Goal: Browse casually: Explore the website without a specific task or goal

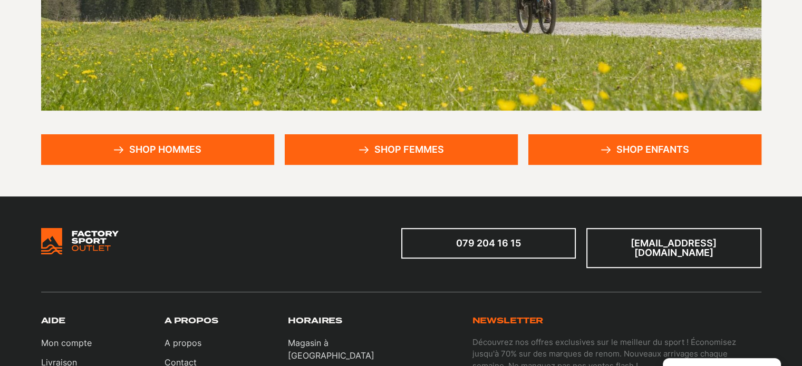
scroll to position [260, 0]
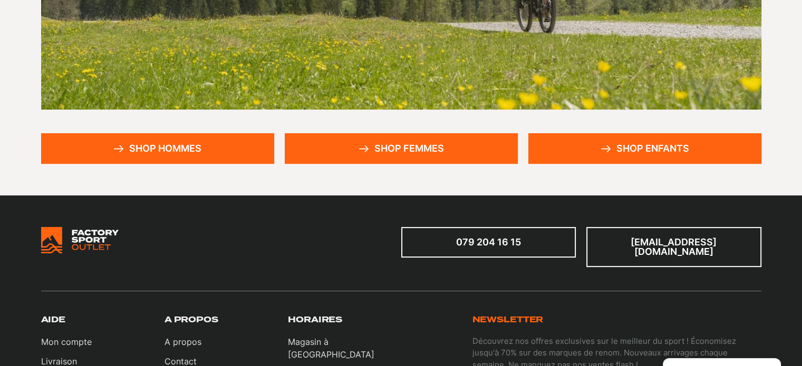
click at [205, 147] on link "Shop hommes" at bounding box center [157, 148] width 233 height 31
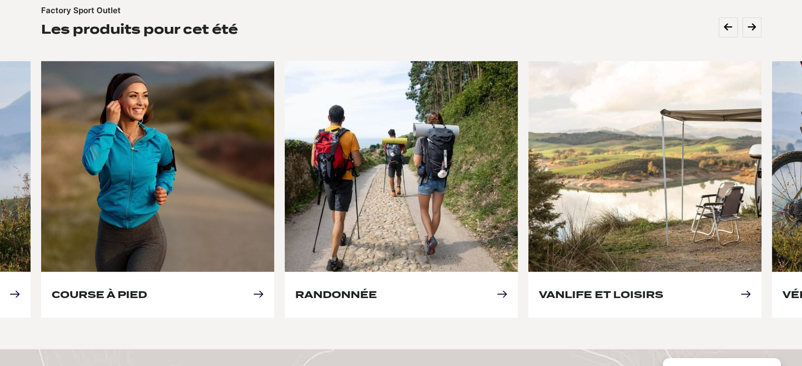
scroll to position [478, 0]
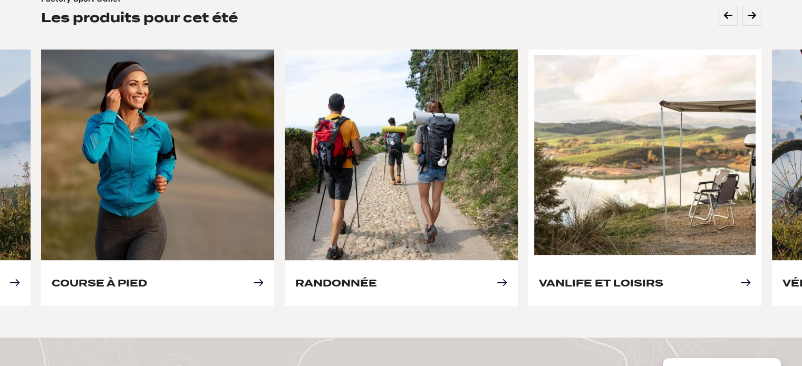
click at [605, 278] on link "Vanlife et loisirs" at bounding box center [601, 283] width 124 height 11
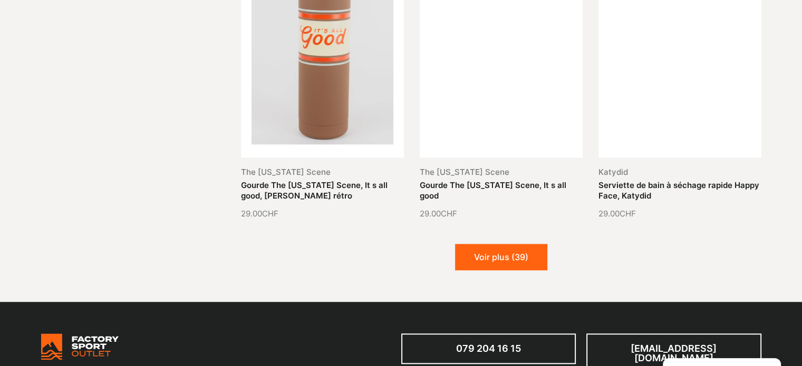
scroll to position [1238, 0]
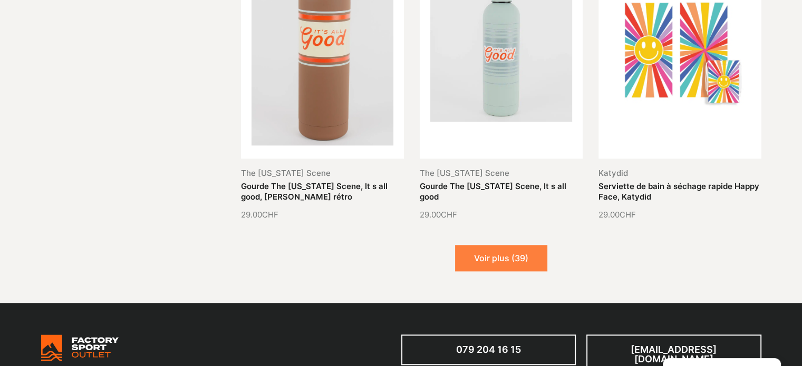
click at [502, 263] on button "Voir plus (39)" at bounding box center [501, 258] width 92 height 26
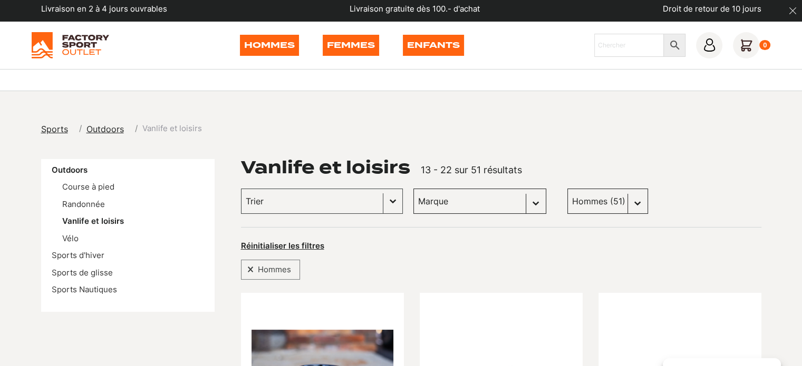
scroll to position [0, 0]
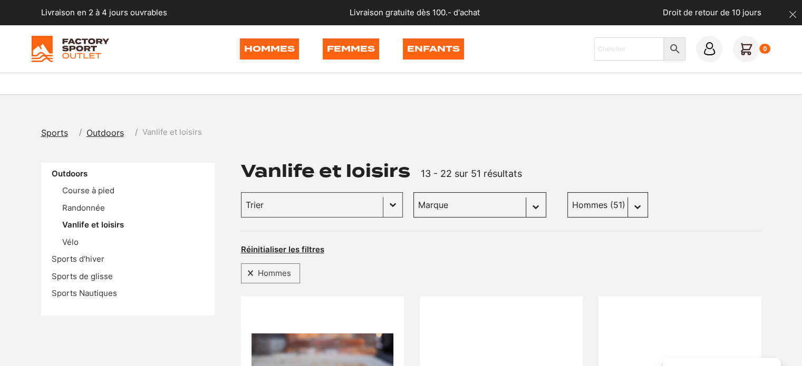
click at [71, 46] on img at bounding box center [70, 49] width 77 height 26
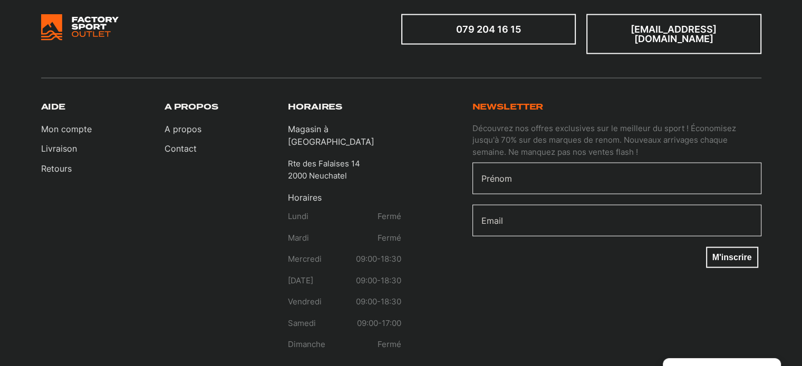
scroll to position [2145, 0]
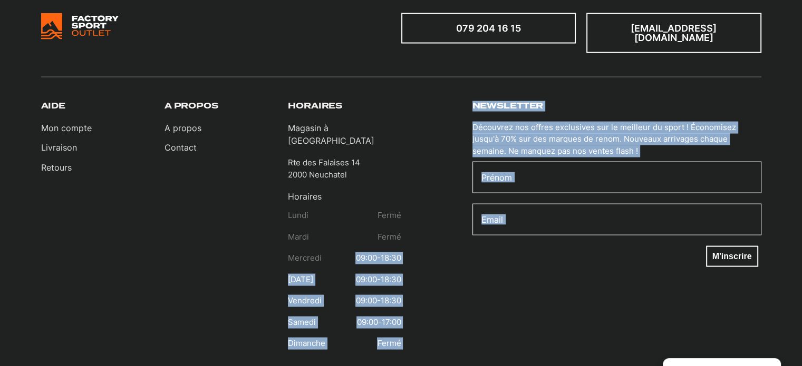
drag, startPoint x: 355, startPoint y: 237, endPoint x: 401, endPoint y: 236, distance: 45.9
click at [401, 236] on div "Aide Mon compte Livraison Retours A propos A propos Contact Horaires Magasin à …" at bounding box center [401, 230] width 720 height 258
click at [401, 236] on div "Newsletter Découvrez nos offres exclusives sur le meilleur du sport ! Économise…" at bounding box center [581, 230] width 360 height 258
